Goal: Task Accomplishment & Management: Use online tool/utility

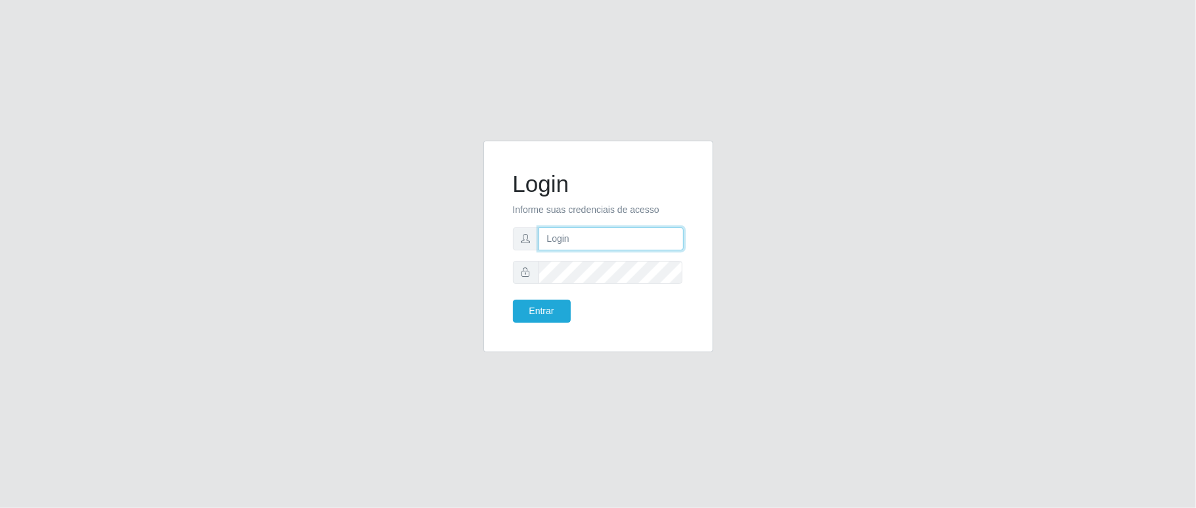
click at [607, 237] on input "text" at bounding box center [611, 238] width 145 height 23
type input "zivaneide@ideal"
click at [513, 300] on button "Entrar" at bounding box center [542, 311] width 58 height 23
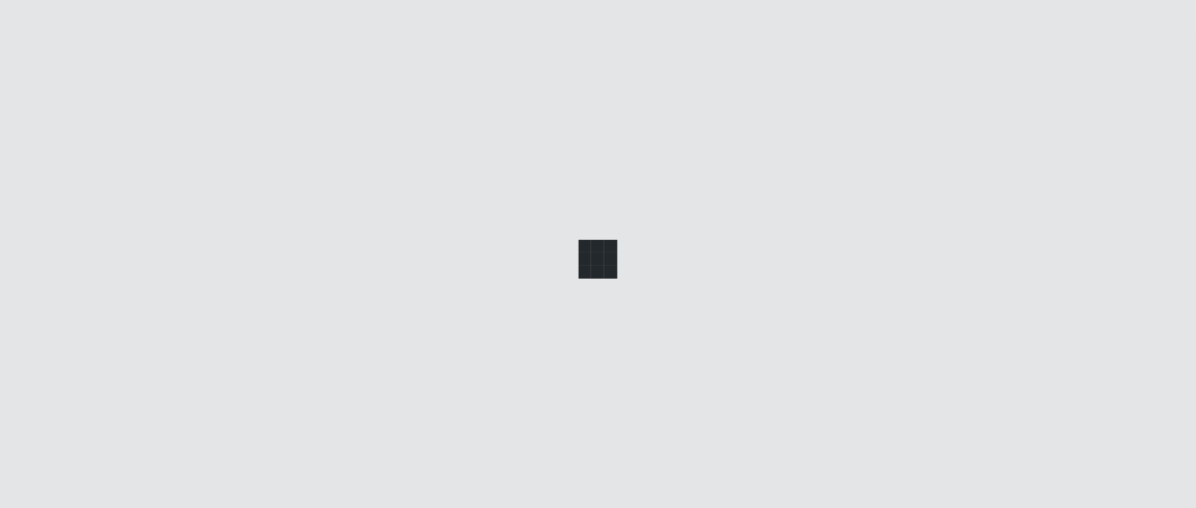
click at [537, 311] on div at bounding box center [598, 254] width 1196 height 508
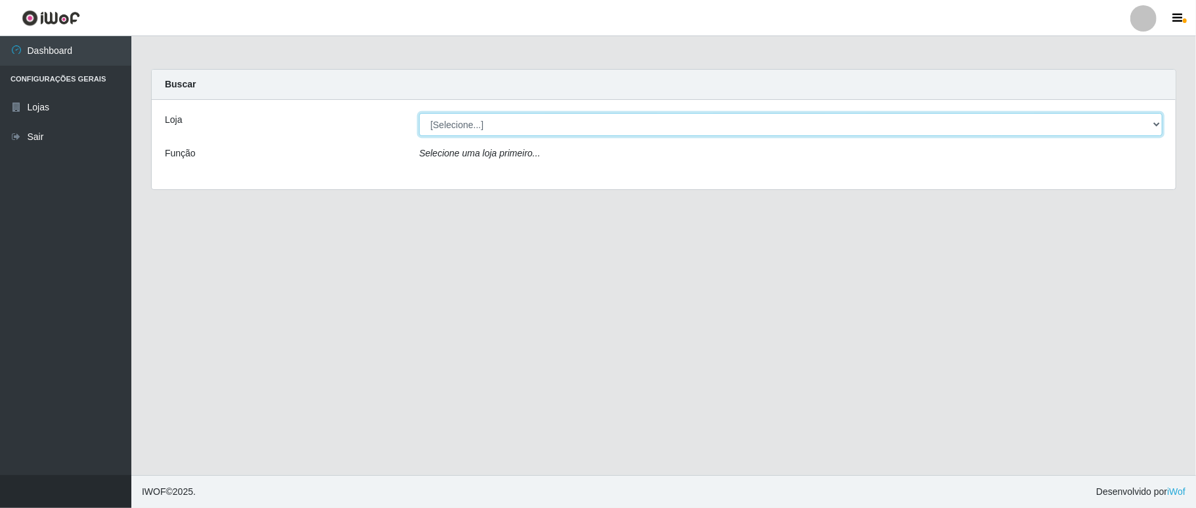
click at [1150, 126] on select "[Selecione...] Ideal - Conceição" at bounding box center [791, 124] width 744 height 23
select select "231"
click at [419, 113] on select "[Selecione...] Ideal - Conceição" at bounding box center [791, 124] width 744 height 23
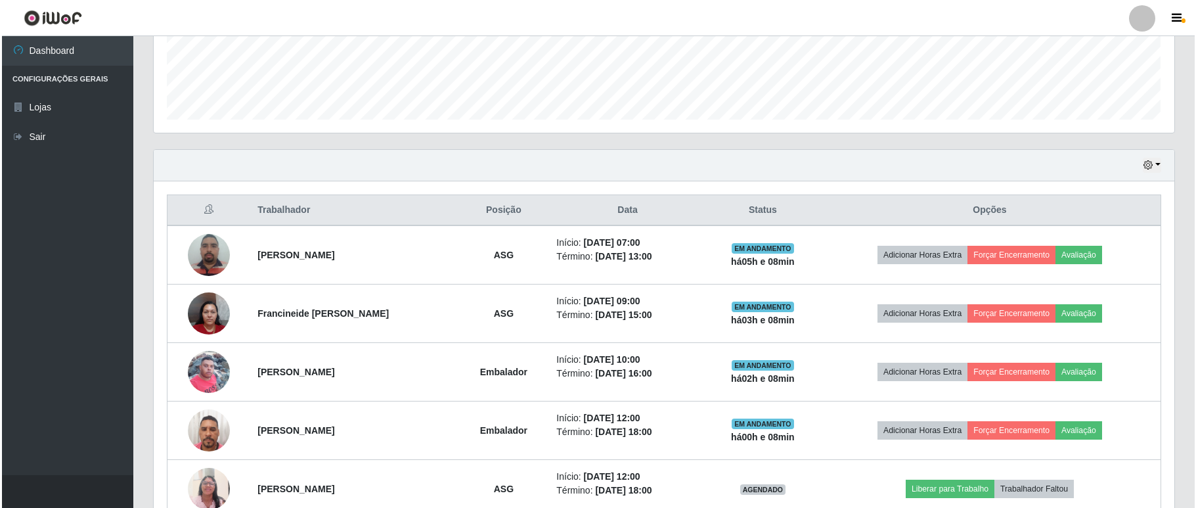
scroll to position [613, 0]
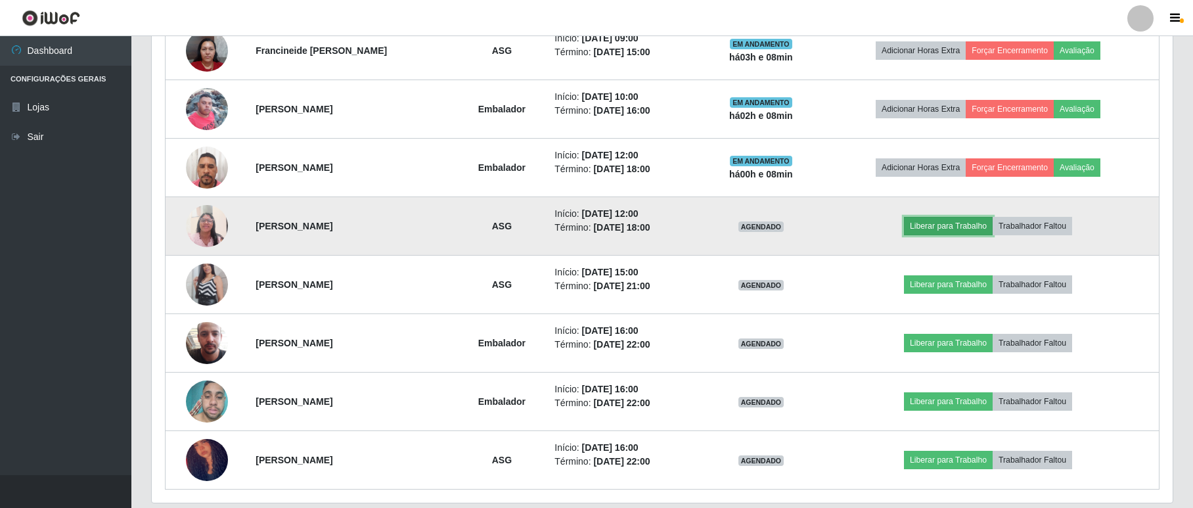
click at [974, 221] on button "Liberar para Trabalho" at bounding box center [948, 226] width 89 height 18
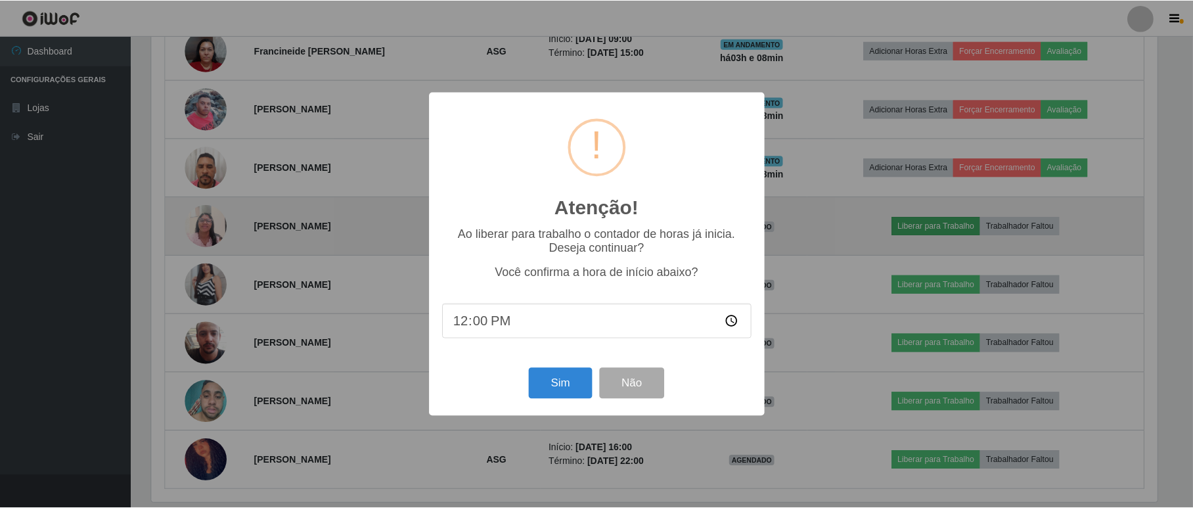
scroll to position [273, 1009]
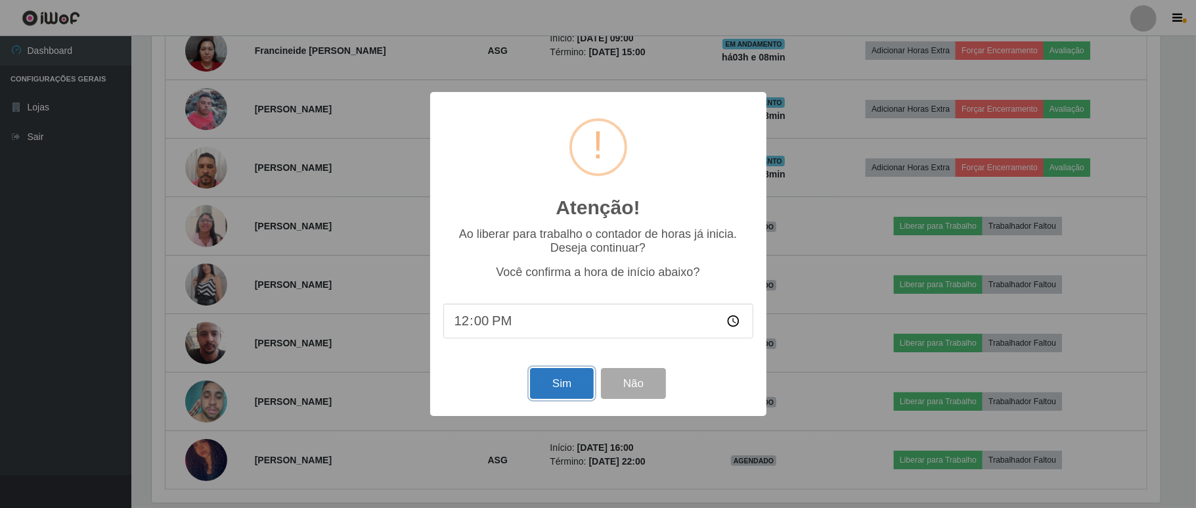
click at [557, 385] on button "Sim" at bounding box center [562, 383] width 64 height 31
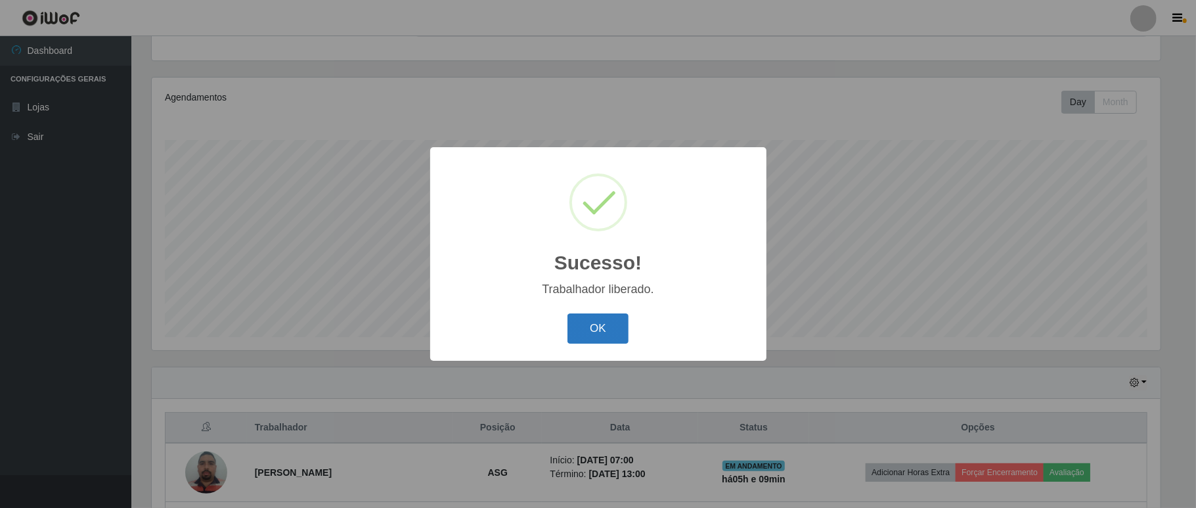
click at [613, 319] on button "OK" at bounding box center [598, 328] width 61 height 31
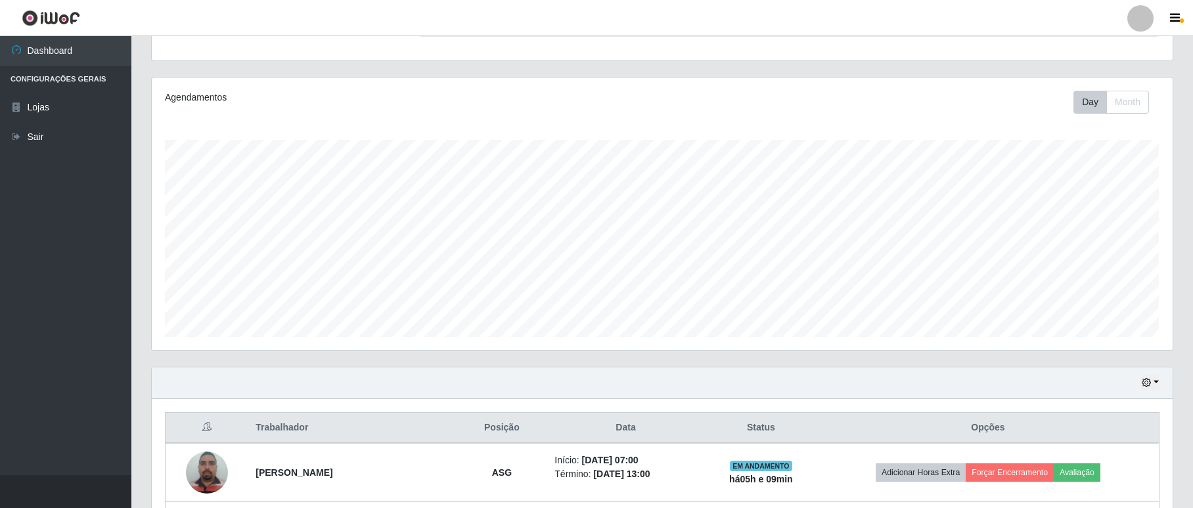
scroll to position [658, 0]
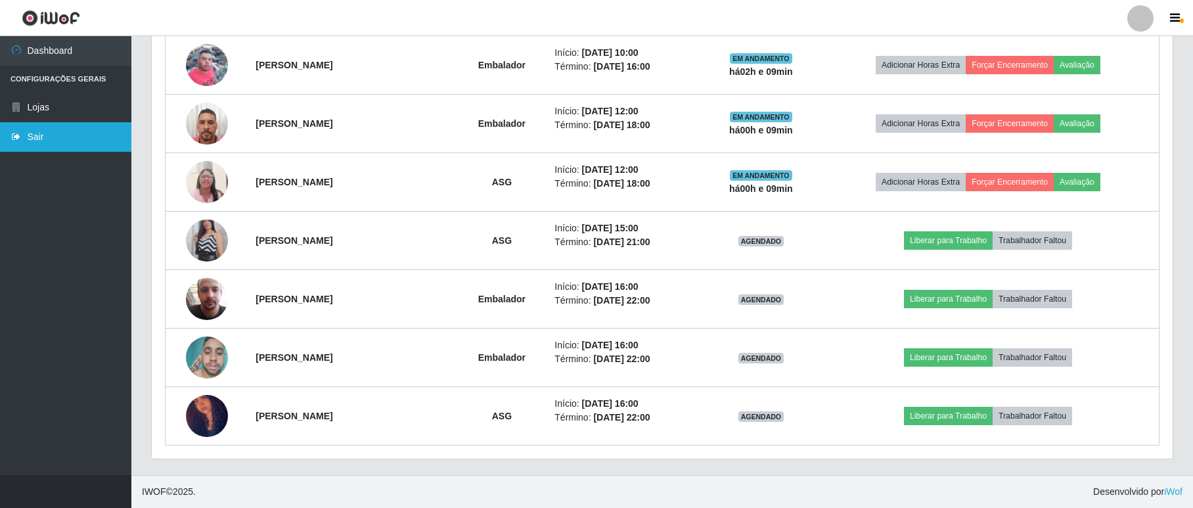
click at [34, 126] on link "Sair" at bounding box center [65, 137] width 131 height 30
